Goal: Task Accomplishment & Management: Manage account settings

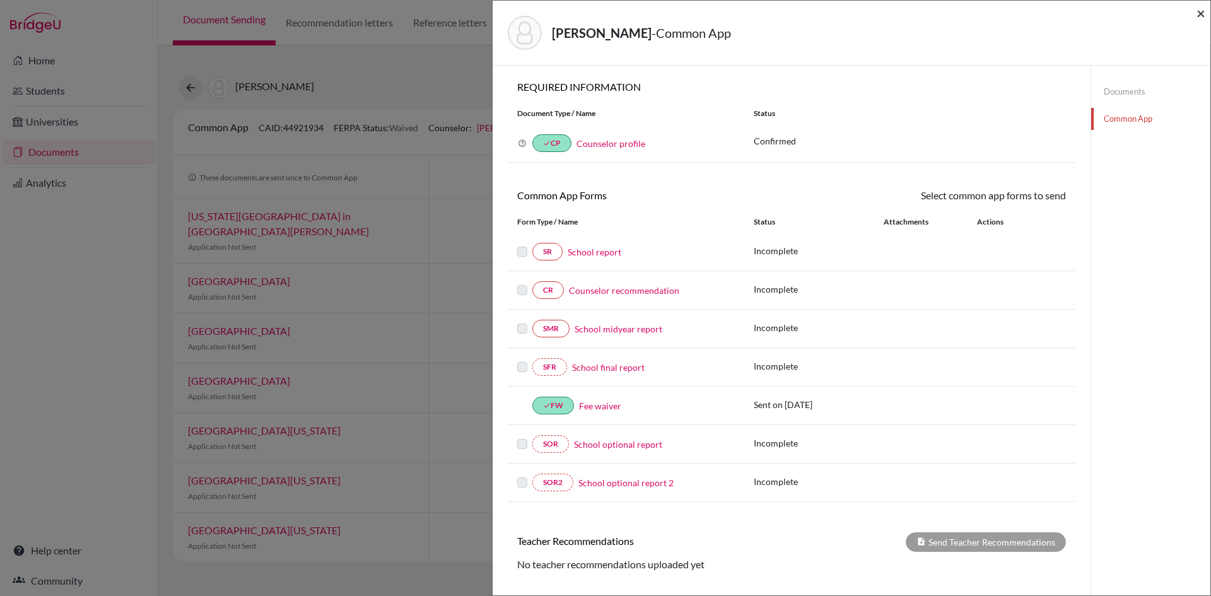
click at [1198, 11] on span "×" at bounding box center [1200, 13] width 9 height 18
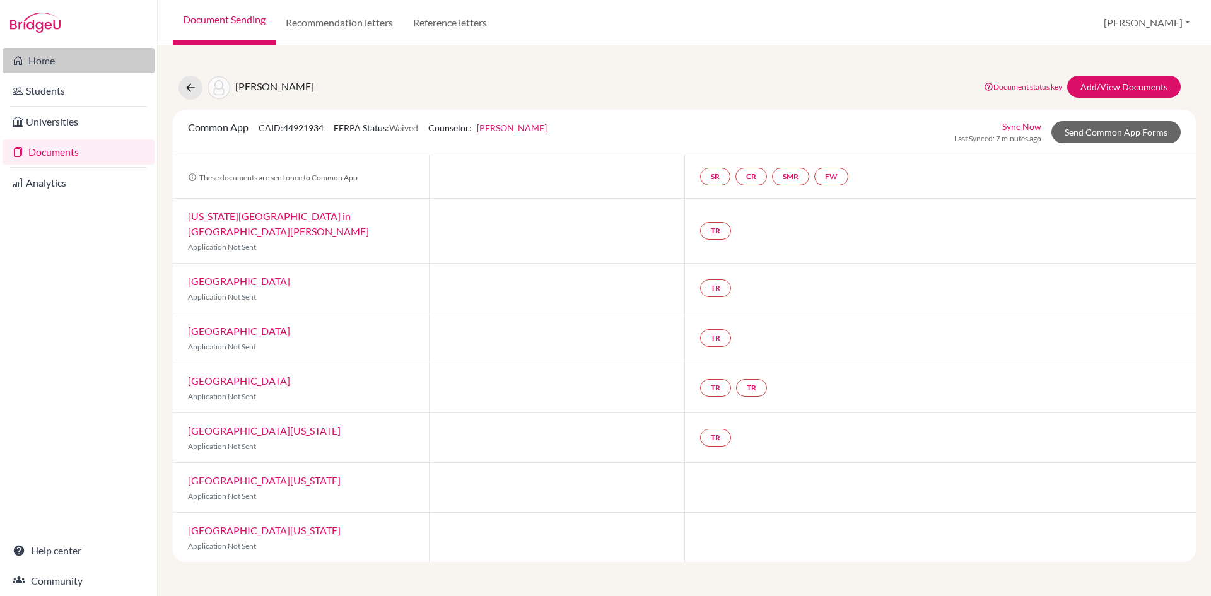
click at [61, 66] on link "Home" at bounding box center [79, 60] width 152 height 25
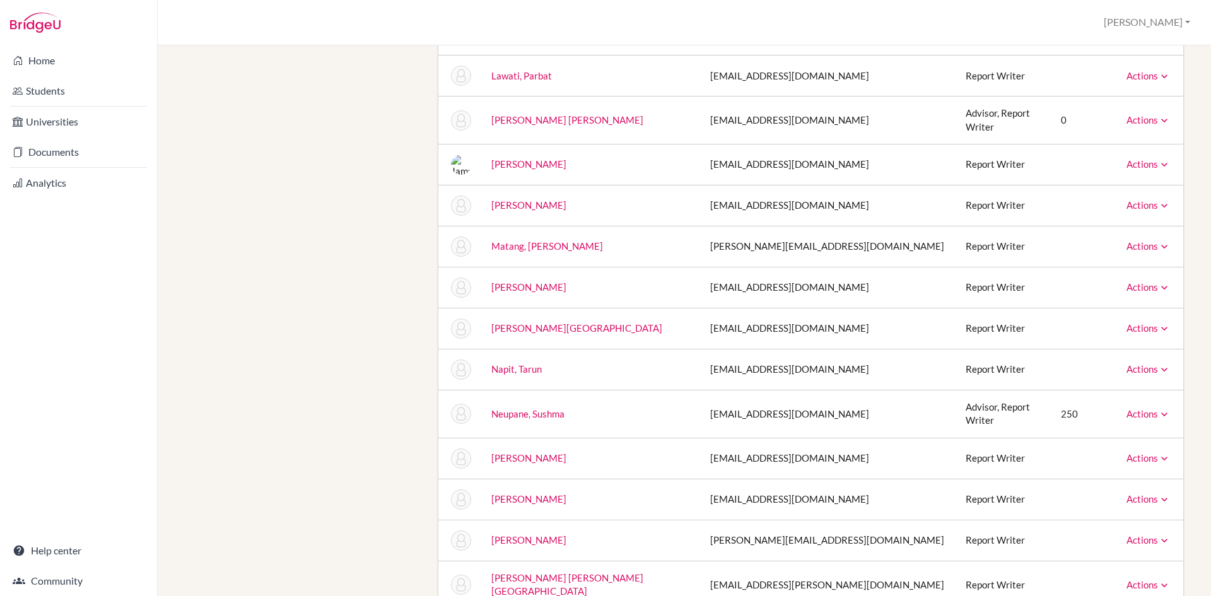
scroll to position [1135, 0]
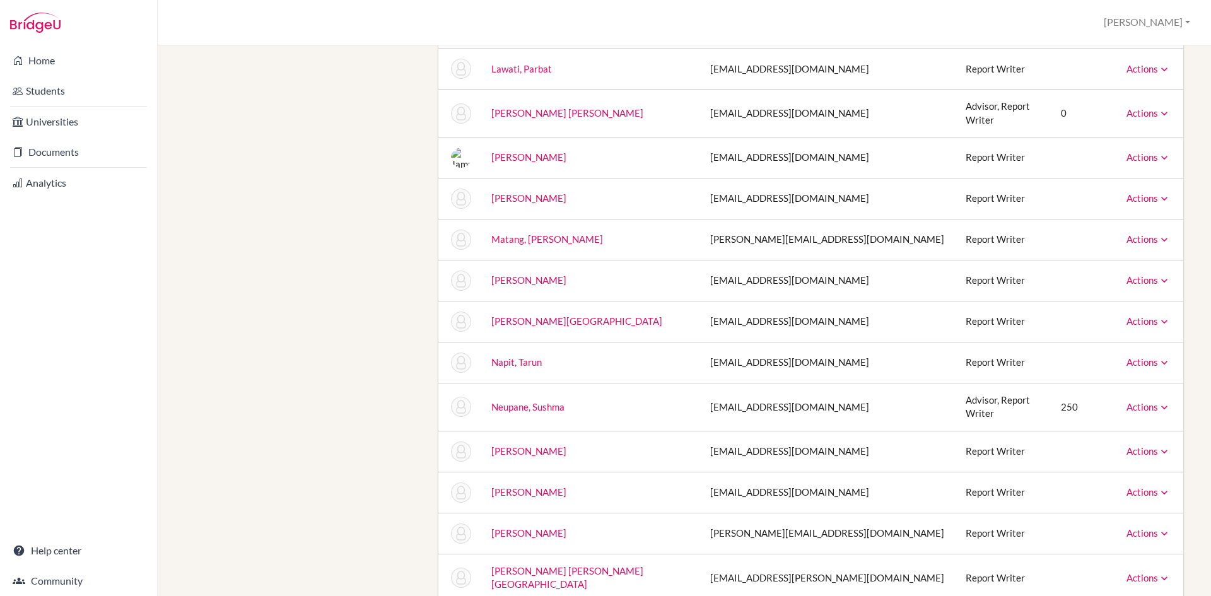
click at [1158, 401] on icon at bounding box center [1164, 407] width 13 height 13
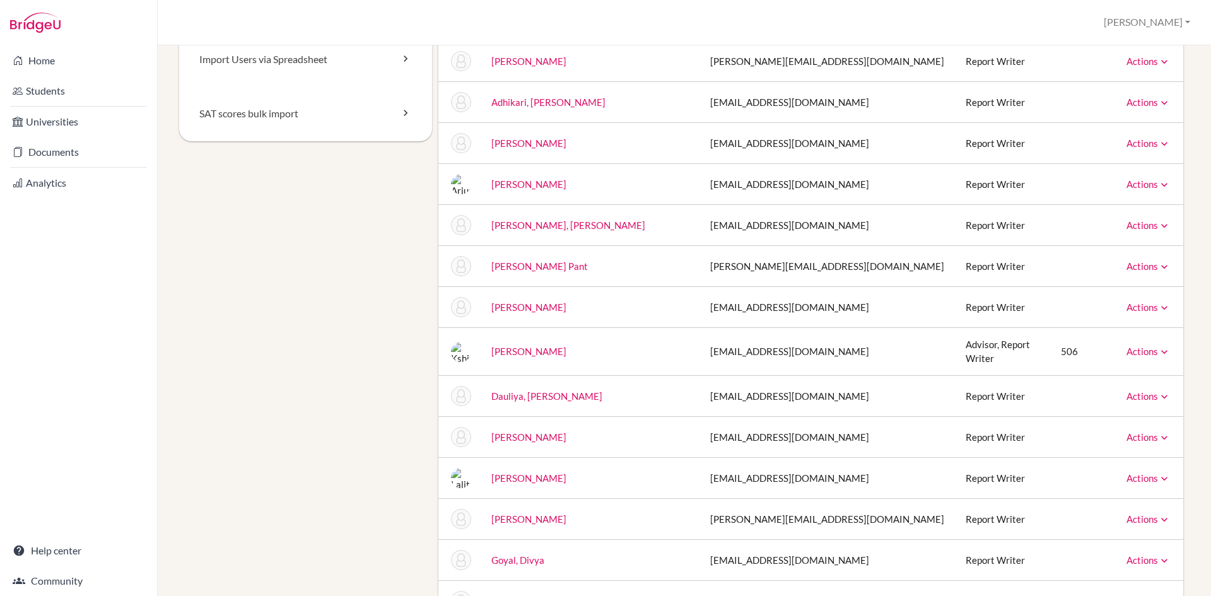
scroll to position [0, 0]
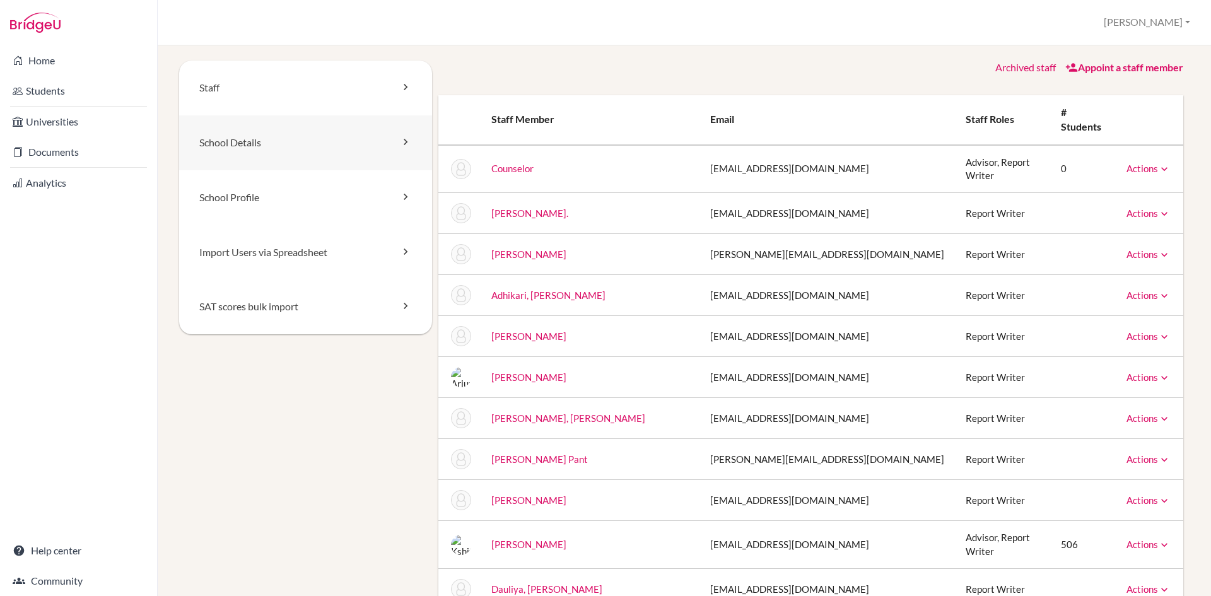
click at [255, 144] on link "School Details" at bounding box center [305, 142] width 253 height 55
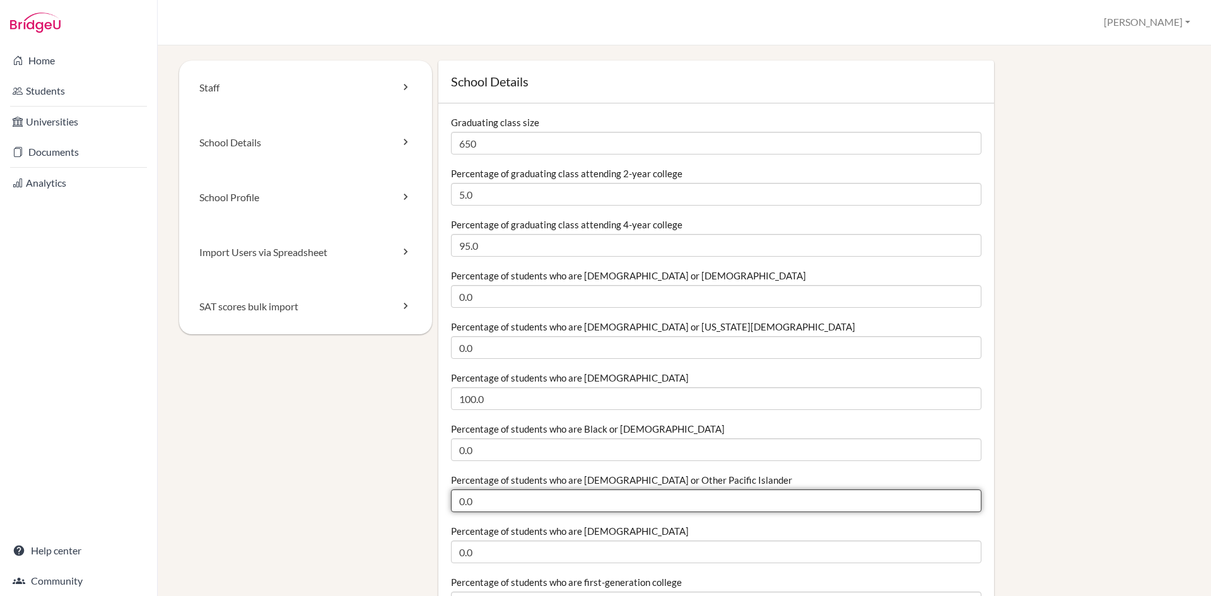
click at [535, 494] on input "0.0" at bounding box center [716, 500] width 530 height 23
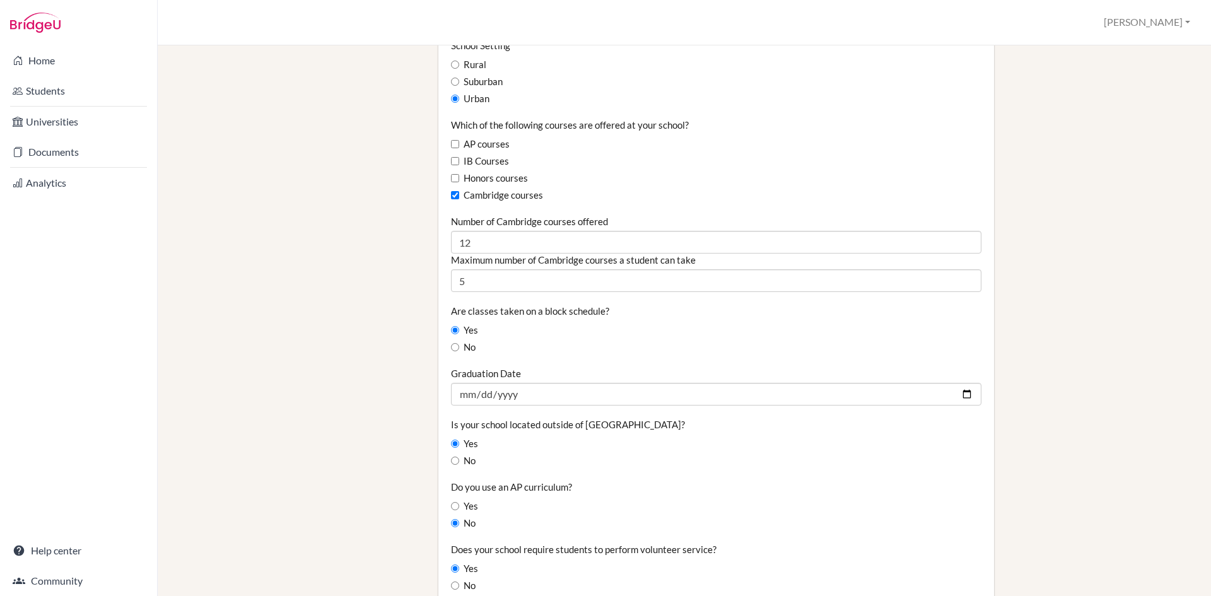
scroll to position [757, 0]
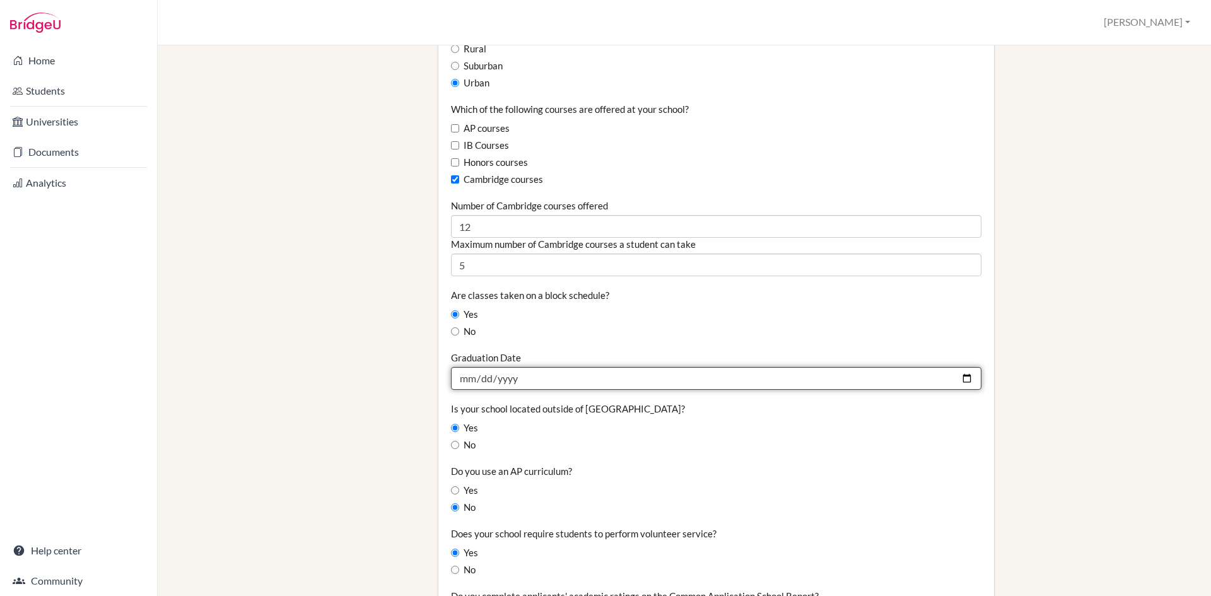
click at [466, 379] on input "2024-08-24" at bounding box center [716, 378] width 530 height 23
click at [483, 382] on input "2024-08-24" at bounding box center [716, 378] width 530 height 23
type input "2025-08-15"
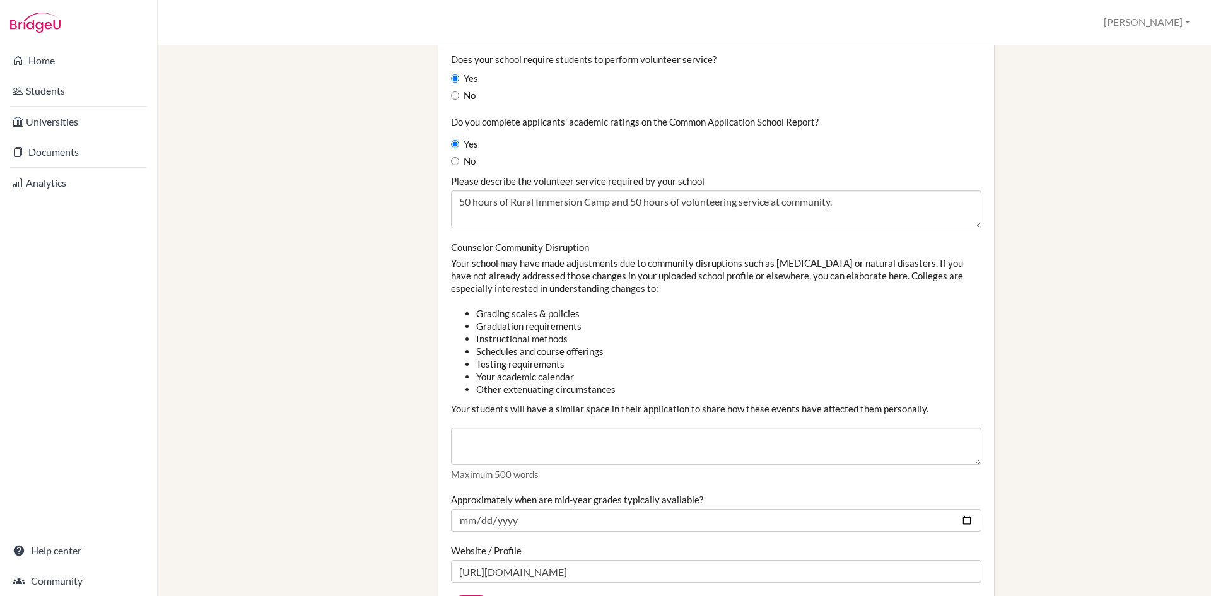
scroll to position [1261, 0]
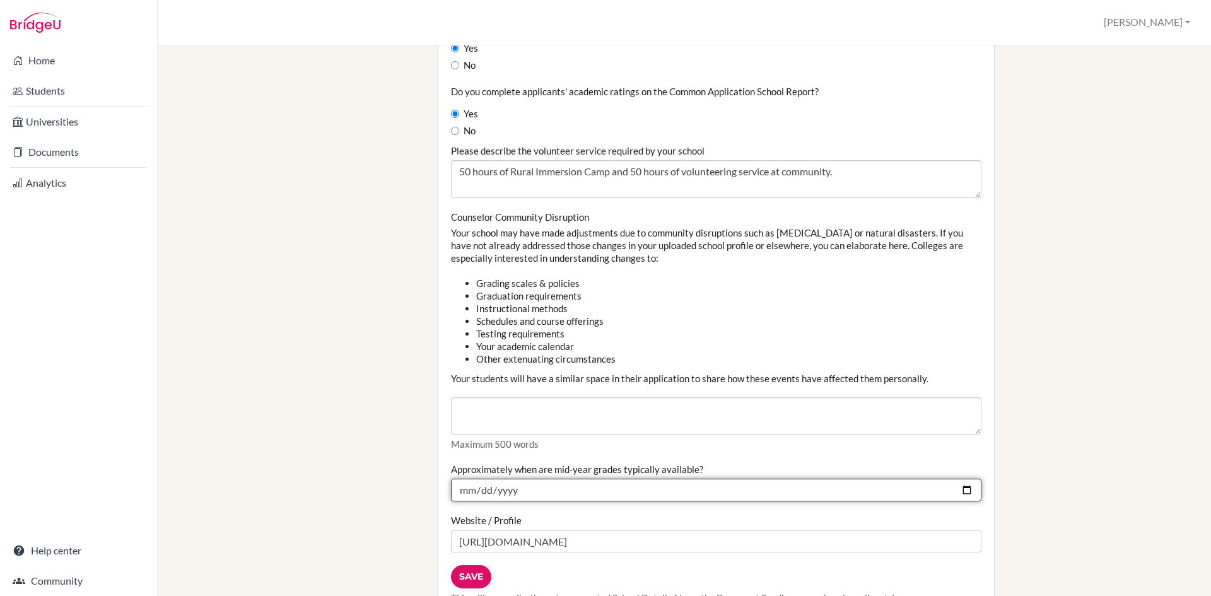
click at [510, 491] on input "2025-01-25" at bounding box center [716, 490] width 530 height 23
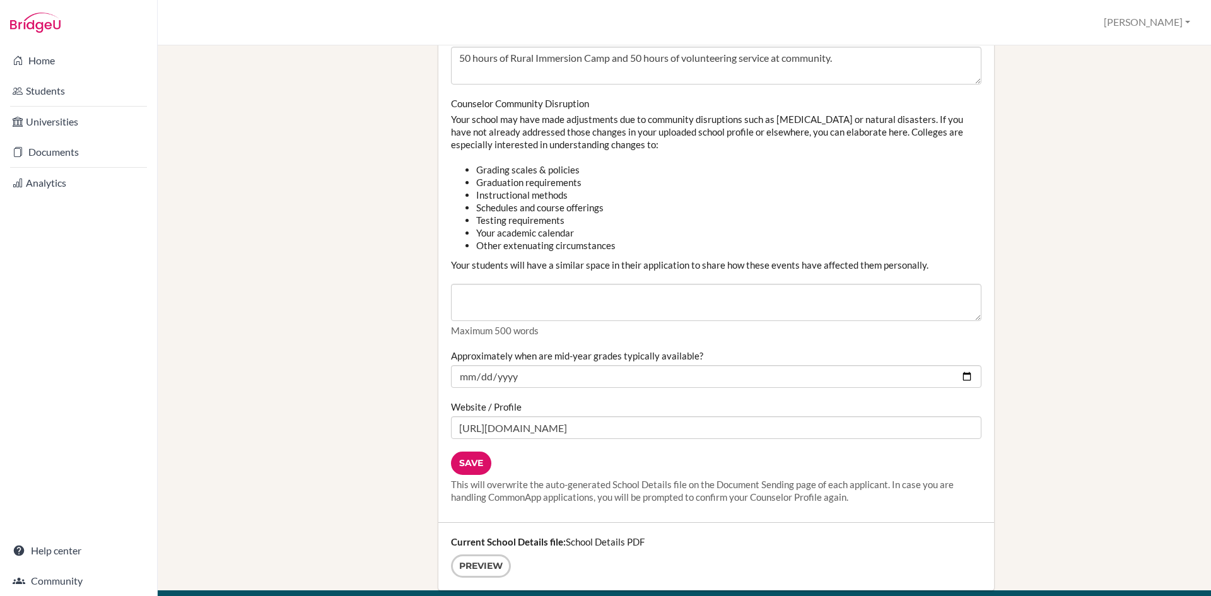
scroll to position [1387, 0]
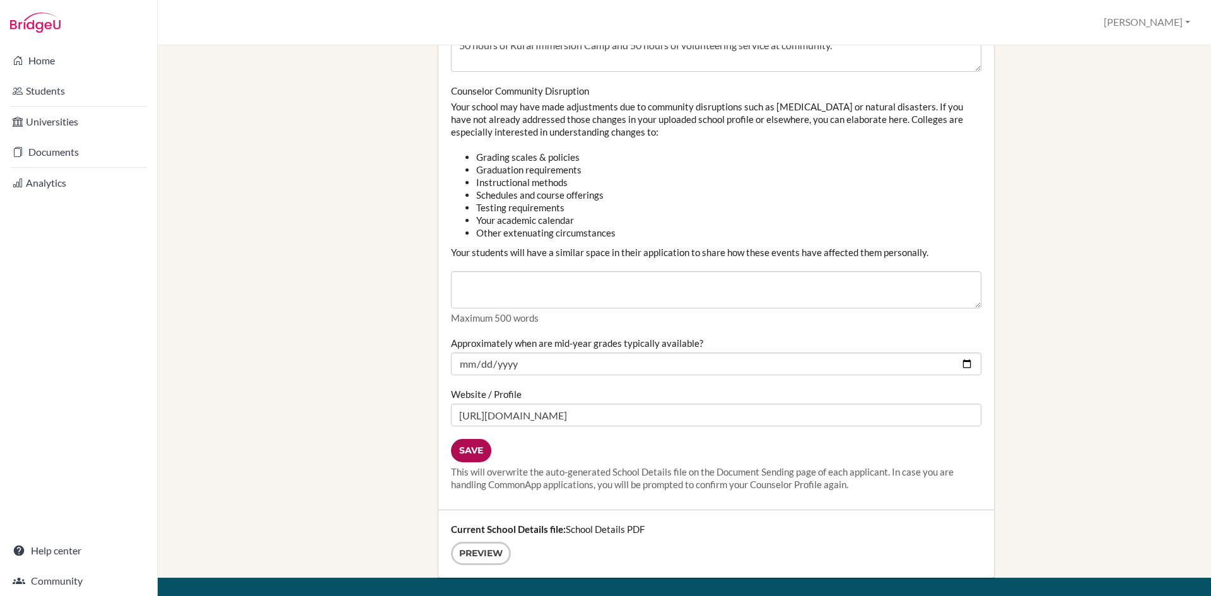
click at [471, 450] on input "Save" at bounding box center [471, 450] width 40 height 23
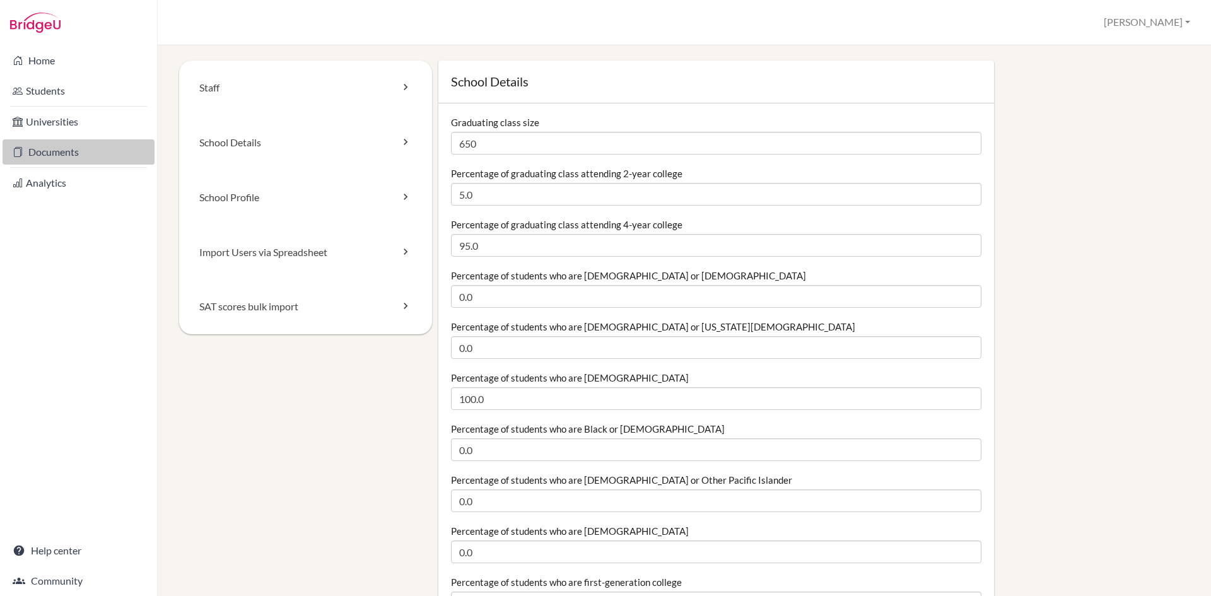
click at [63, 151] on link "Documents" at bounding box center [79, 151] width 152 height 25
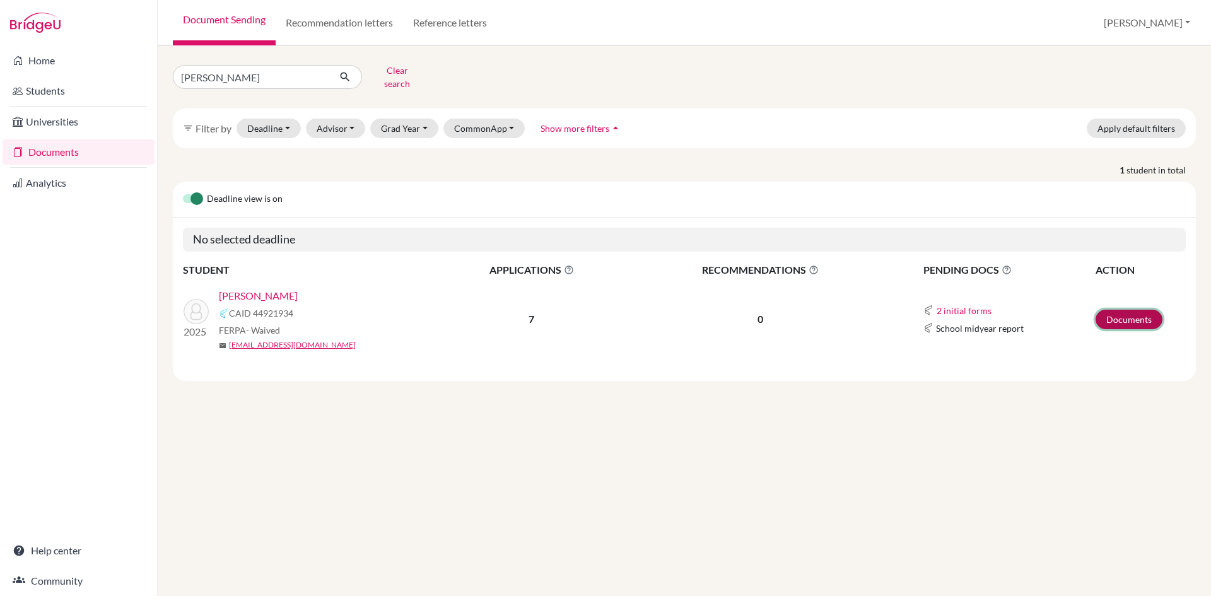
click at [1121, 310] on link "Documents" at bounding box center [1128, 320] width 67 height 20
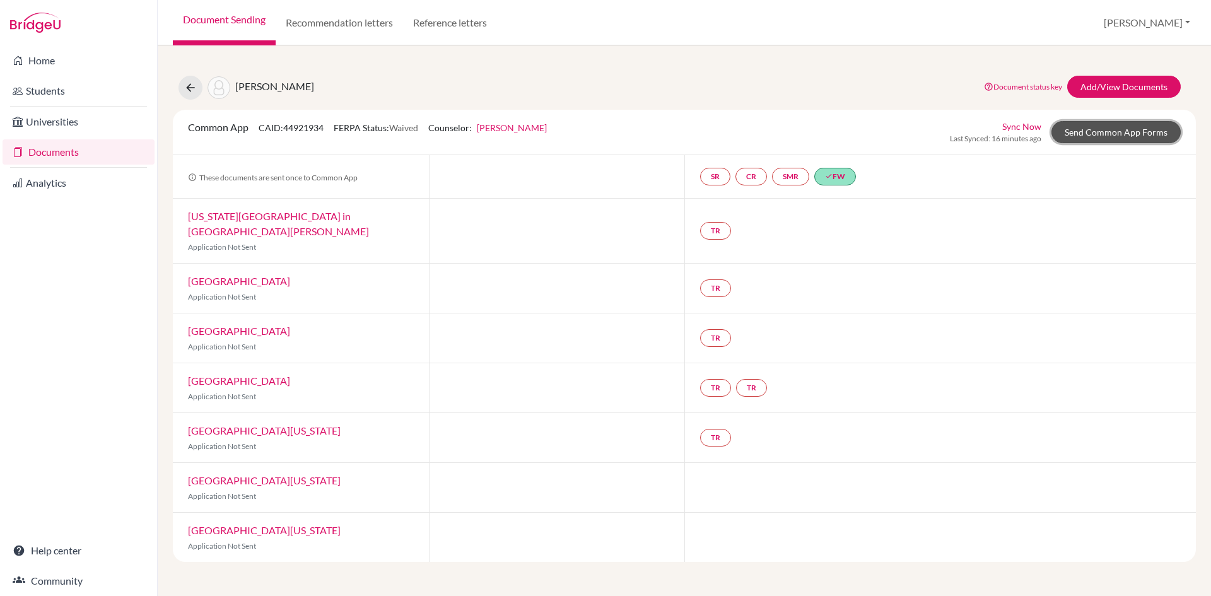
click at [1088, 140] on link "Send Common App Forms" at bounding box center [1115, 132] width 129 height 22
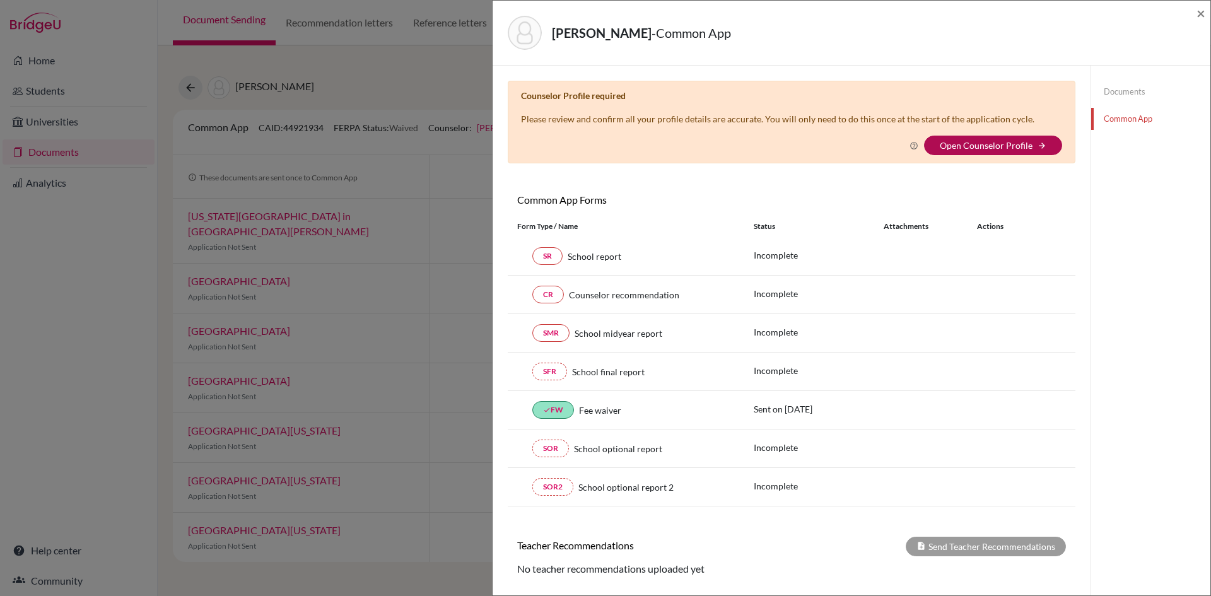
click at [965, 144] on link "Open Counselor Profile" at bounding box center [986, 145] width 93 height 11
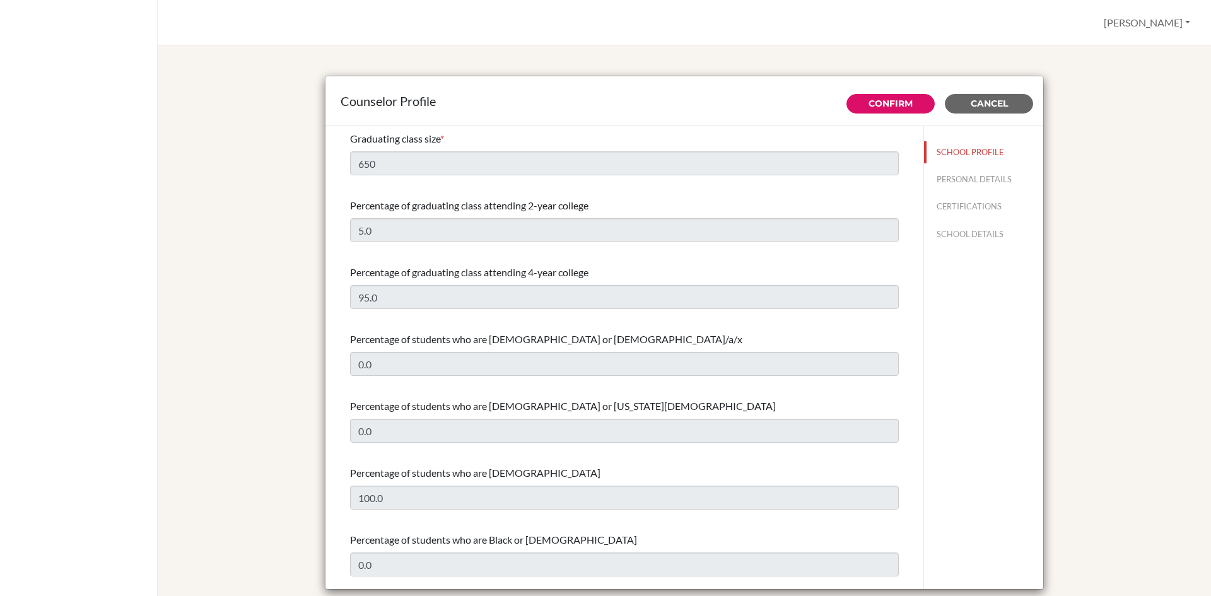
select select "0"
select select "353715"
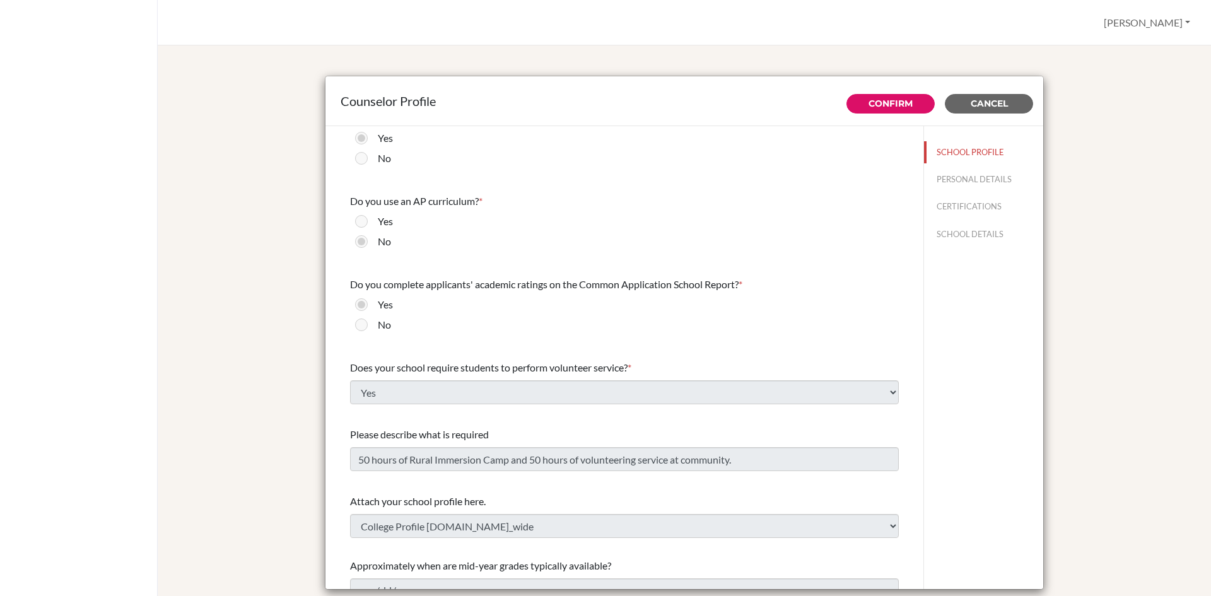
scroll to position [1315, 0]
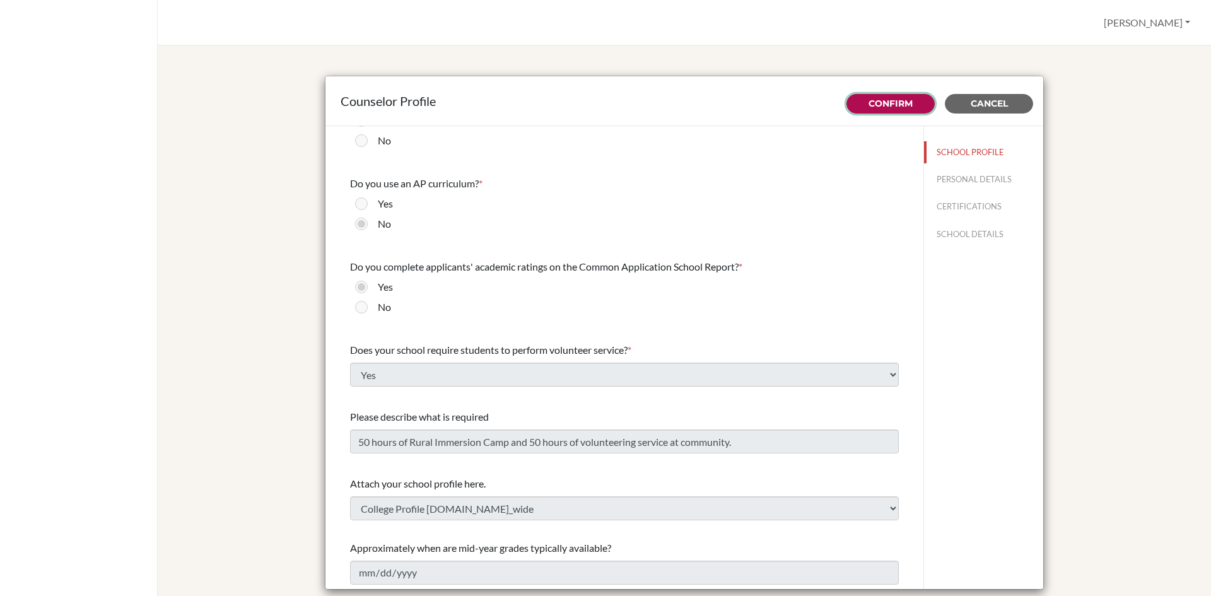
click at [894, 102] on link "Confirm" at bounding box center [890, 103] width 44 height 11
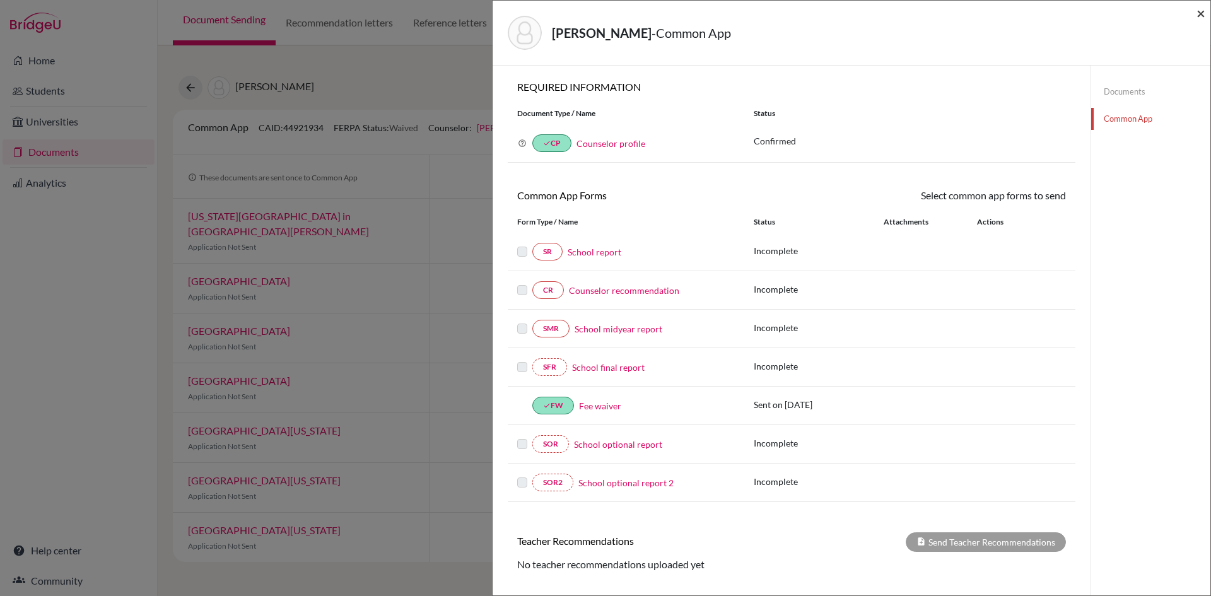
click at [1201, 15] on span "×" at bounding box center [1200, 13] width 9 height 18
